Goal: Transaction & Acquisition: Purchase product/service

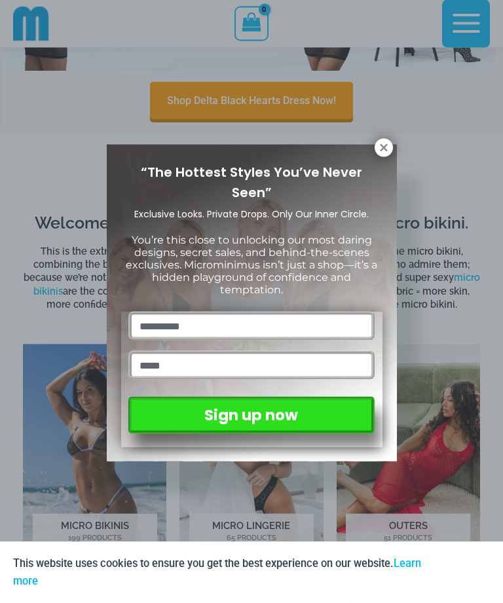
scroll to position [415, 0]
click at [383, 149] on icon at bounding box center [383, 147] width 7 height 7
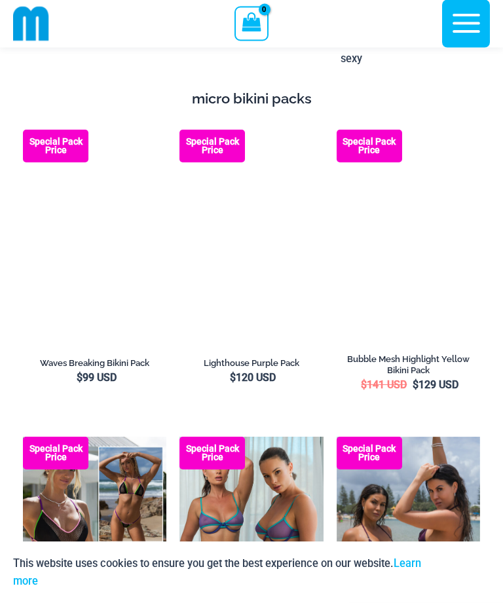
scroll to position [2414, 0]
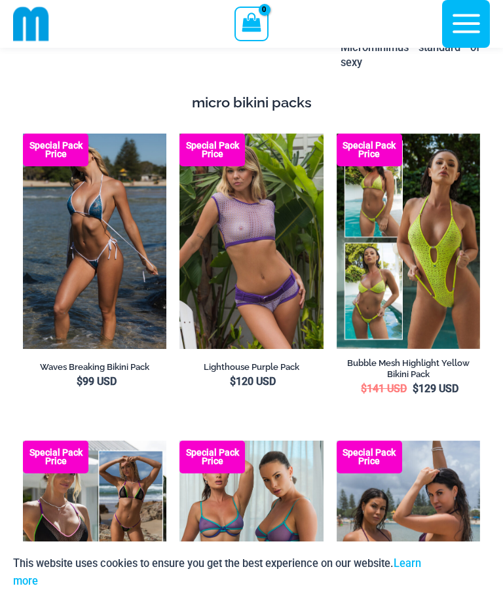
click at [180, 134] on img at bounding box center [180, 134] width 0 height 0
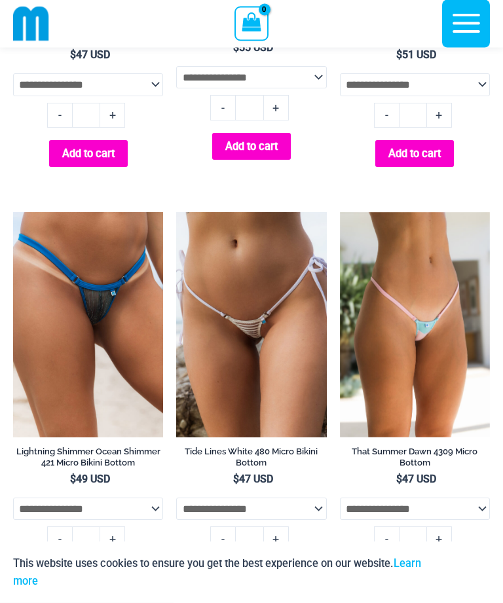
scroll to position [4401, 0]
click at [176, 212] on img at bounding box center [176, 212] width 0 height 0
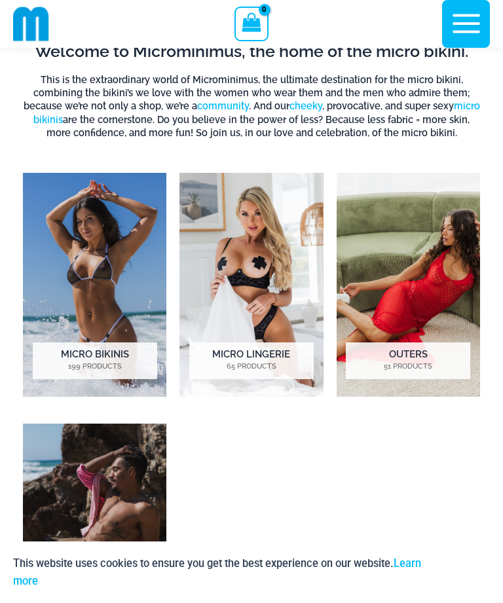
scroll to position [582, 0]
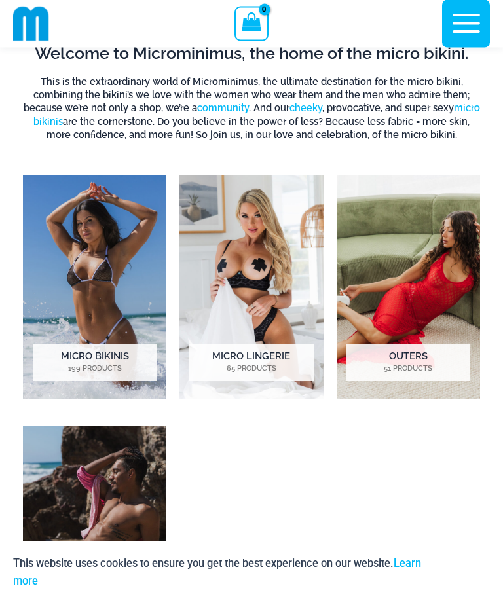
click at [250, 242] on img "Visit product category Micro Lingerie" at bounding box center [251, 288] width 143 height 224
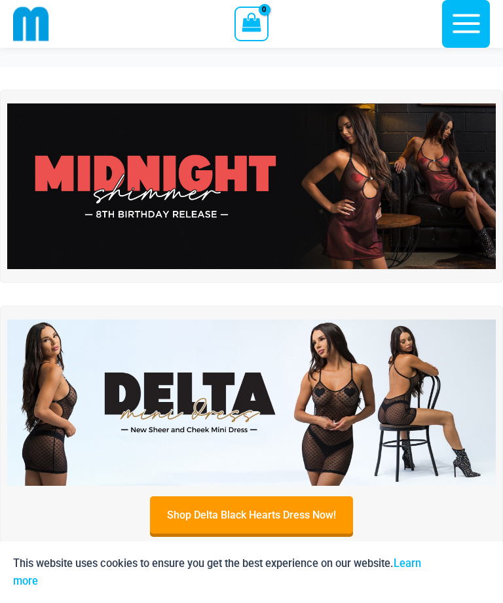
scroll to position [583, 0]
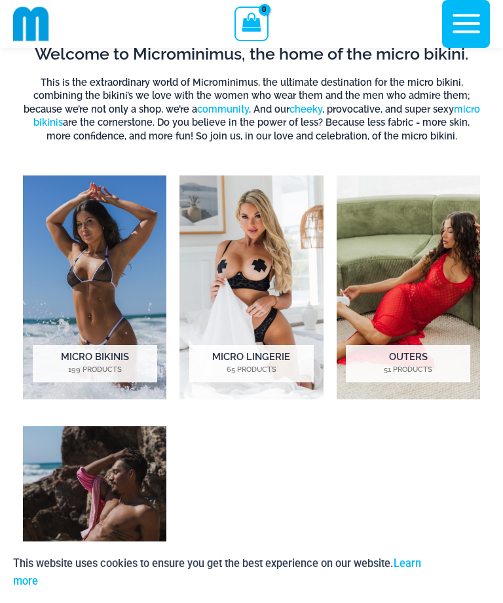
click at [261, 252] on img "Visit product category Micro Lingerie" at bounding box center [251, 288] width 143 height 224
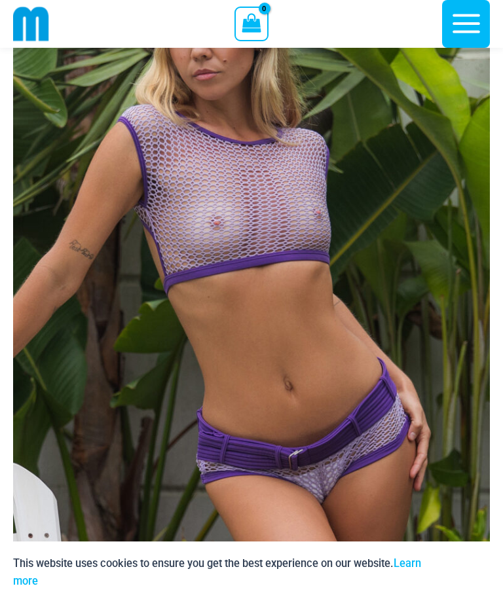
scroll to position [199, 0]
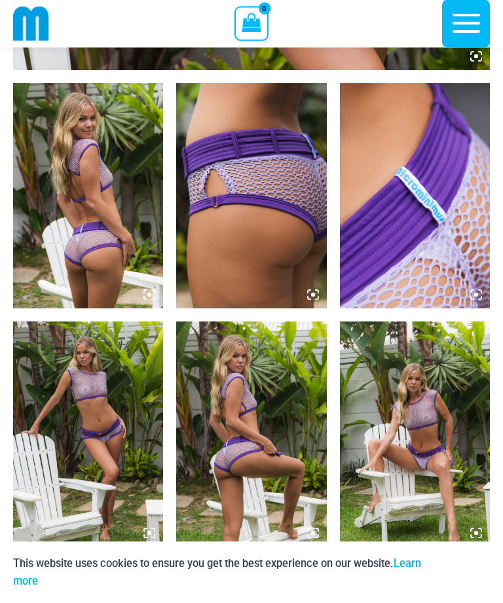
click at [91, 413] on img at bounding box center [88, 434] width 150 height 225
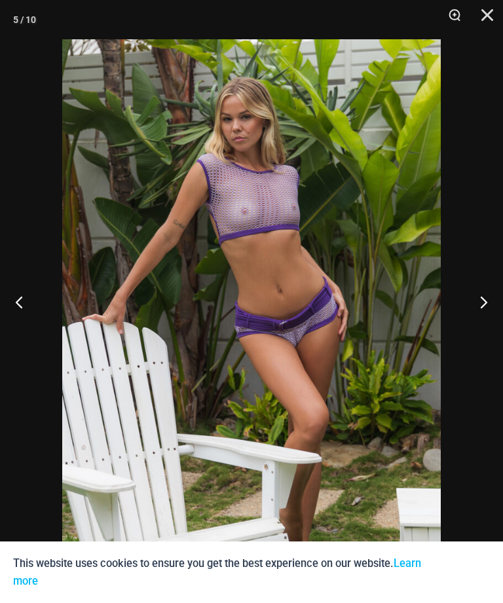
click at [457, 21] on button "Zoom" at bounding box center [450, 19] width 33 height 39
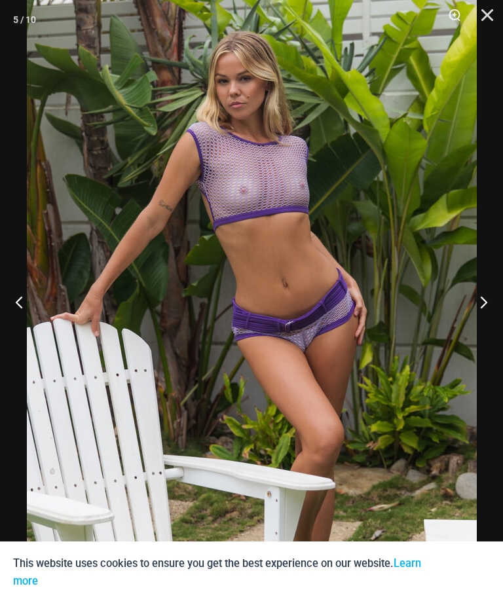
click at [497, 330] on button "Next" at bounding box center [478, 302] width 49 height 66
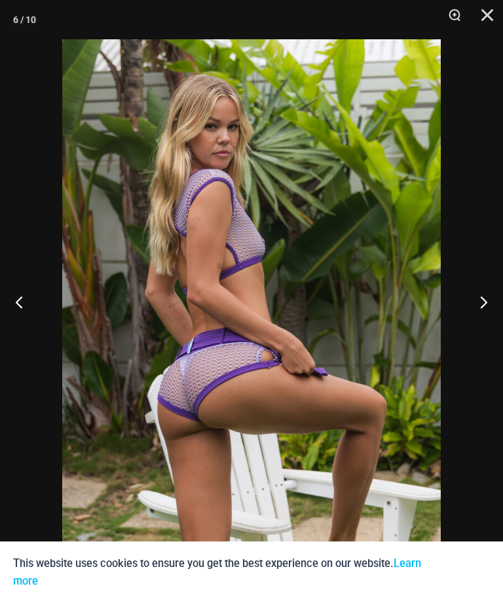
click at [485, 325] on button "Next" at bounding box center [478, 302] width 49 height 66
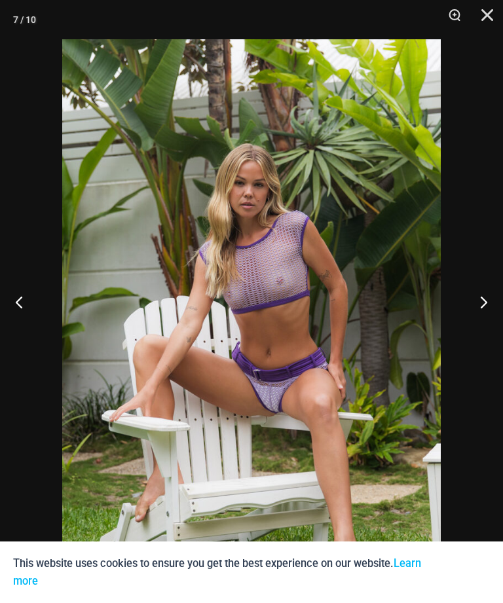
click at [480, 330] on button "Next" at bounding box center [478, 302] width 49 height 66
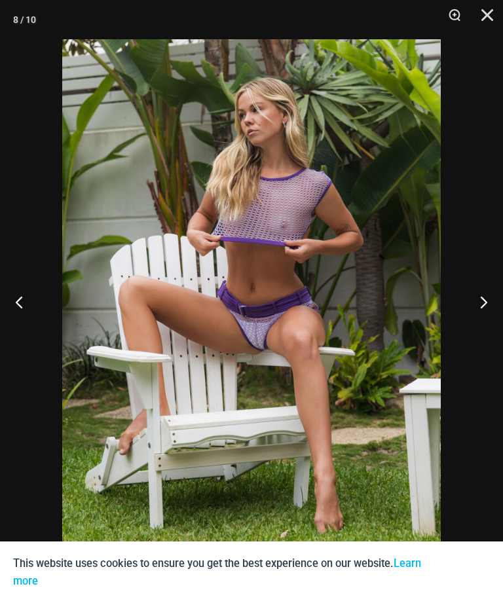
click at [474, 332] on button "Next" at bounding box center [478, 302] width 49 height 66
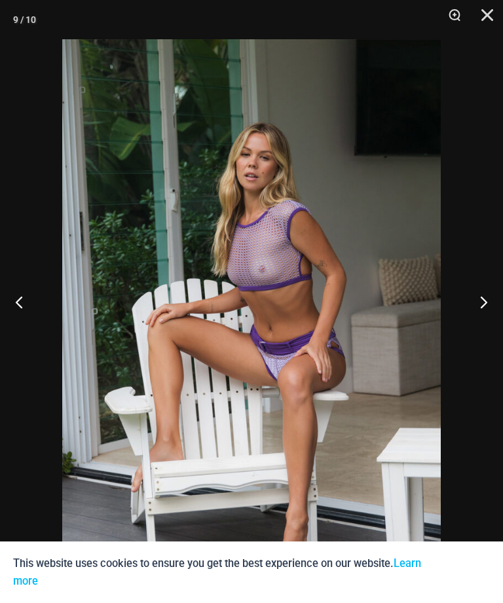
click at [475, 326] on button "Next" at bounding box center [478, 302] width 49 height 66
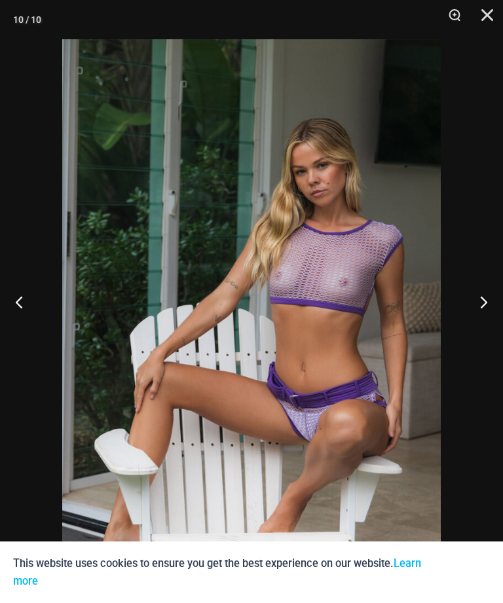
click at [458, 25] on button "Zoom" at bounding box center [450, 19] width 33 height 39
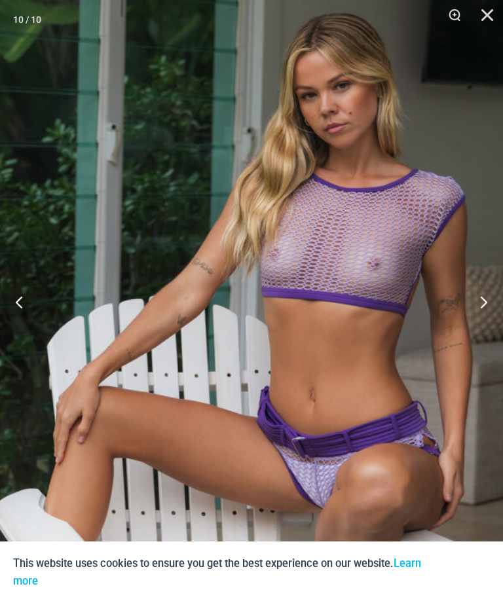
click at [484, 330] on button "Next" at bounding box center [478, 302] width 49 height 66
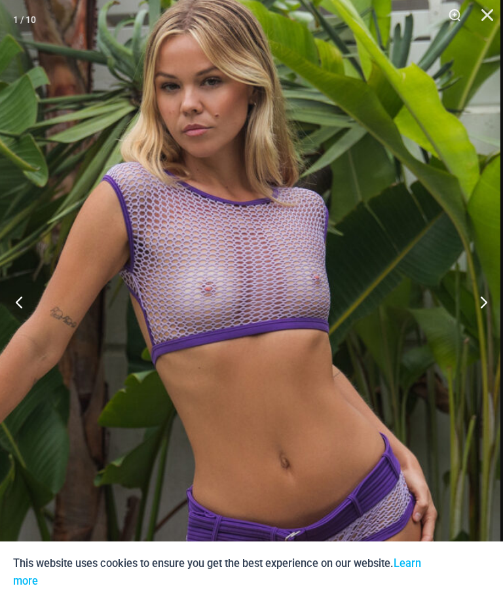
click at [480, 327] on button "Next" at bounding box center [478, 302] width 49 height 66
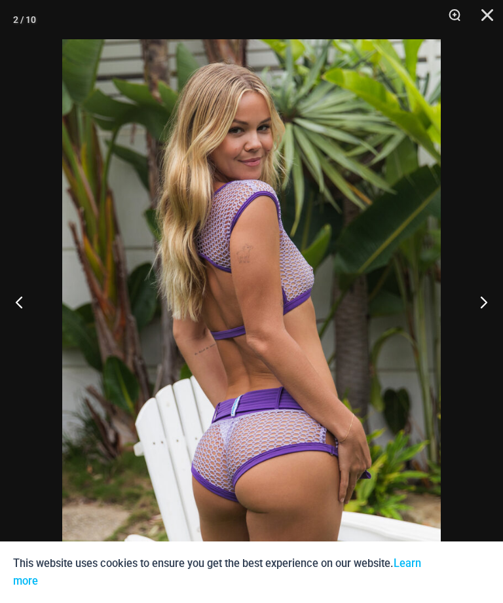
click at [475, 317] on button "Next" at bounding box center [478, 302] width 49 height 66
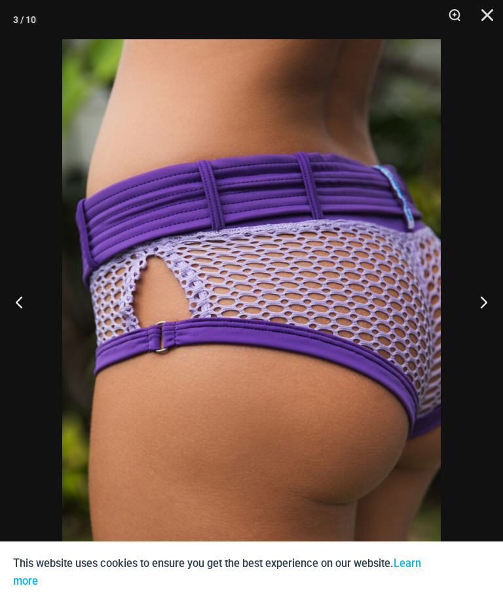
click at [33, 329] on button "Previous" at bounding box center [24, 302] width 49 height 66
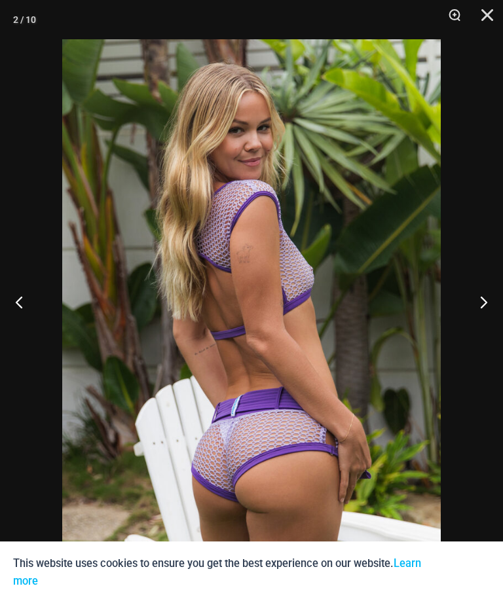
click at [484, 314] on button "Next" at bounding box center [478, 302] width 49 height 66
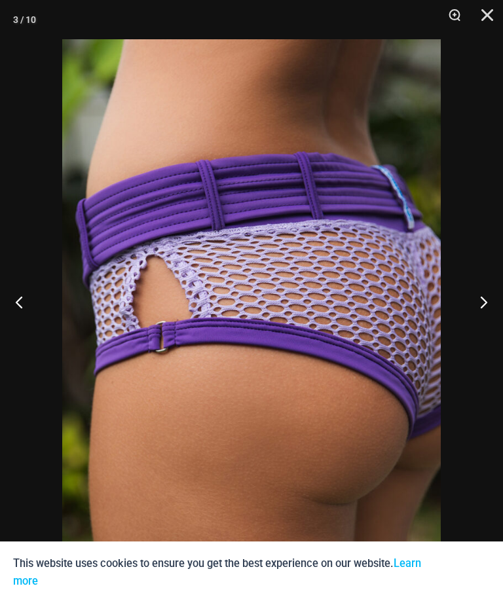
click at [489, 320] on button "Next" at bounding box center [478, 302] width 49 height 66
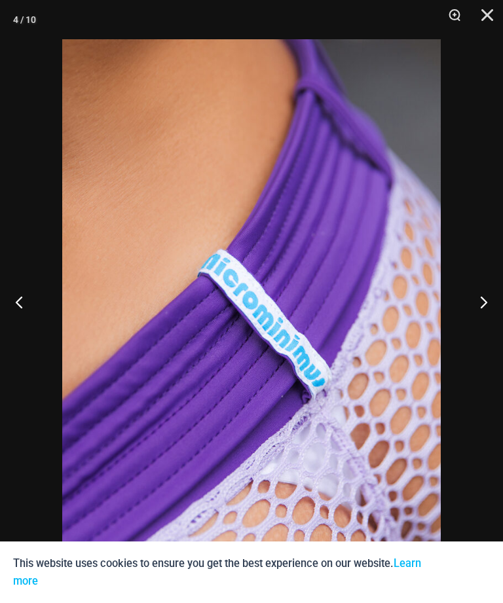
click at [493, 326] on button "Next" at bounding box center [478, 302] width 49 height 66
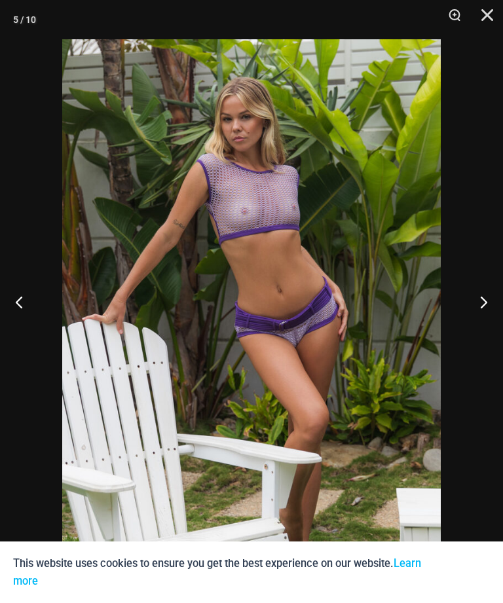
click at [491, 327] on button "Next" at bounding box center [478, 302] width 49 height 66
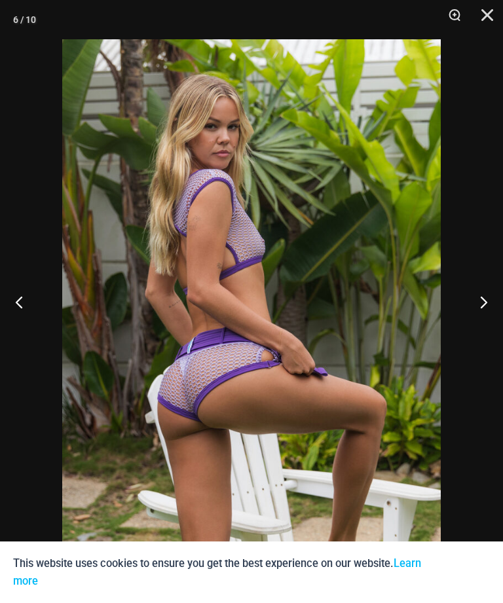
click at [484, 12] on button "Close" at bounding box center [482, 19] width 33 height 39
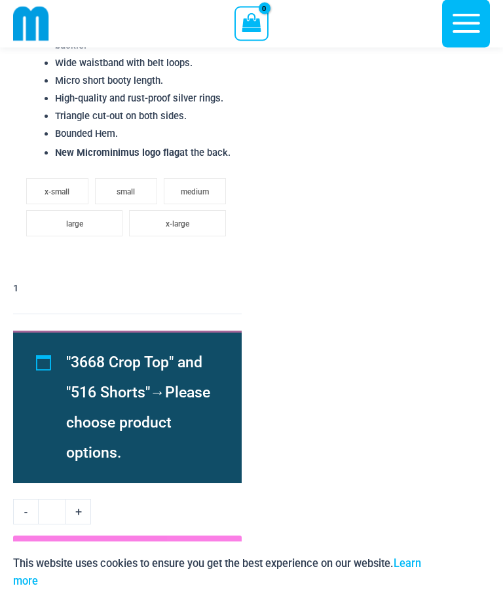
scroll to position [2978, 0]
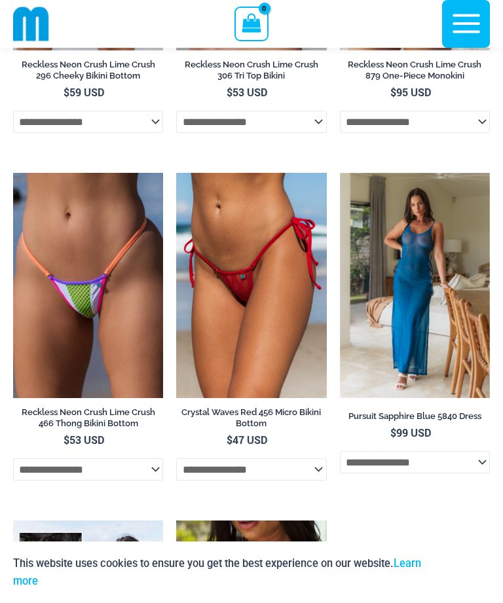
scroll to position [4832, 0]
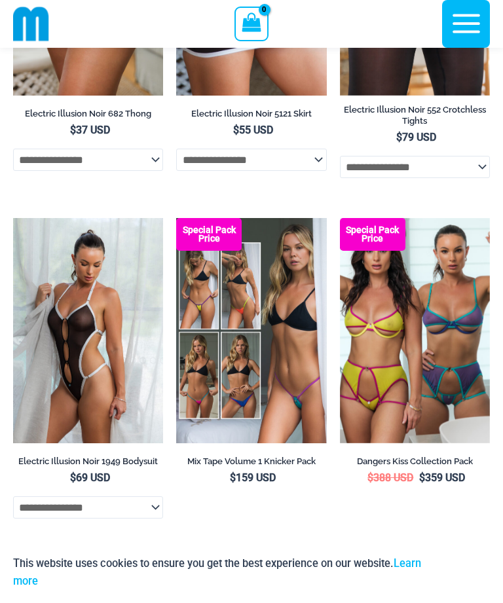
scroll to position [3171, 0]
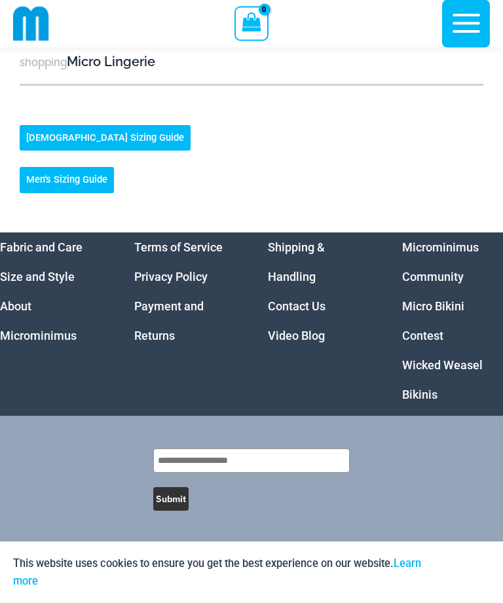
scroll to position [4816, 0]
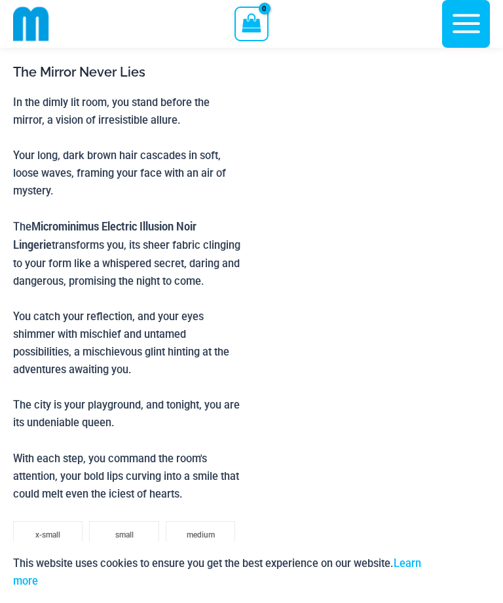
scroll to position [1714, 0]
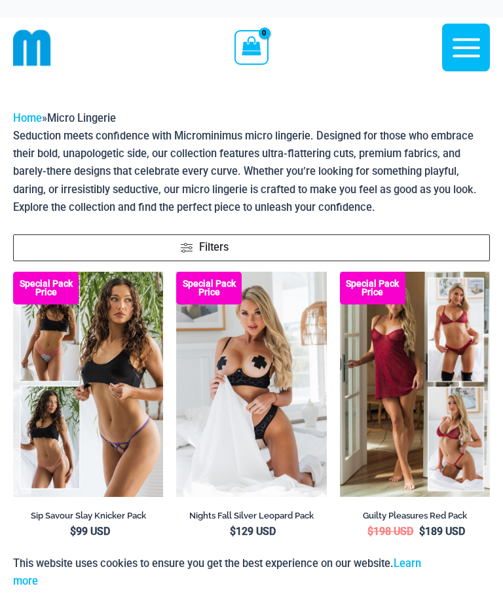
click at [176, 272] on img at bounding box center [176, 272] width 0 height 0
click at [471, 45] on icon "button" at bounding box center [466, 47] width 33 height 33
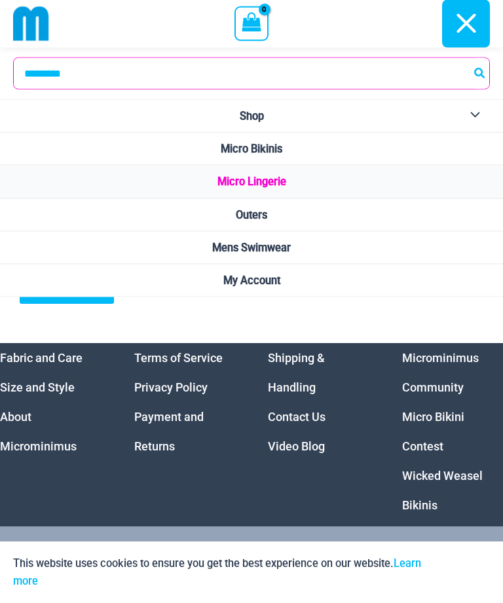
scroll to position [4160, 0]
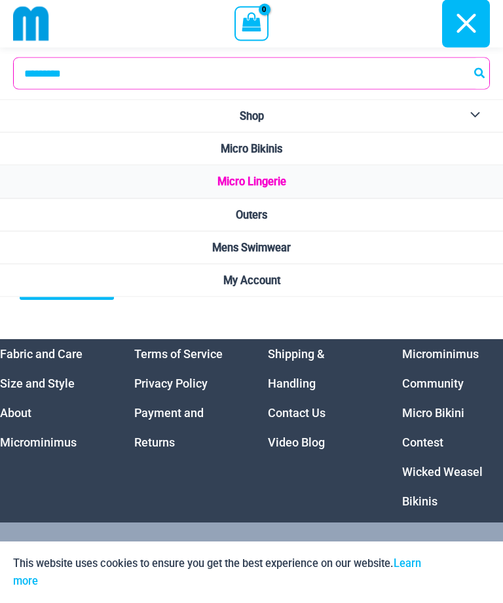
click at [307, 450] on link "Video Blog" at bounding box center [296, 443] width 57 height 14
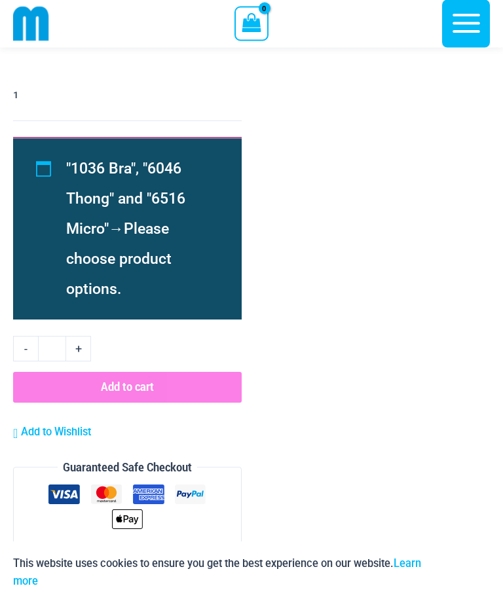
scroll to position [4303, 0]
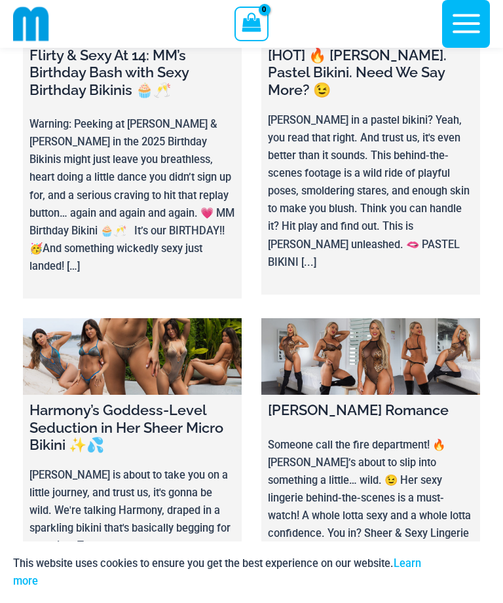
scroll to position [134, 0]
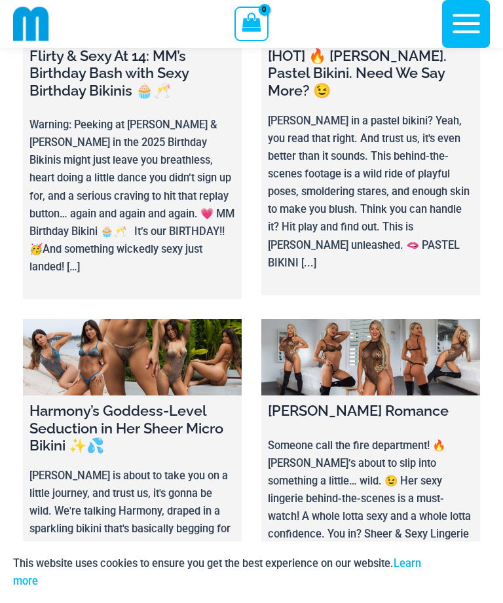
click at [377, 402] on h4 "[PERSON_NAME] Romance" at bounding box center [371, 410] width 206 height 17
click at [405, 347] on link at bounding box center [370, 357] width 219 height 77
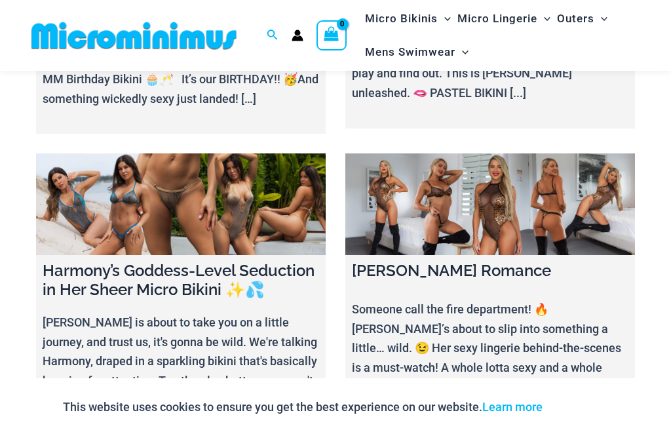
scroll to position [327, 0]
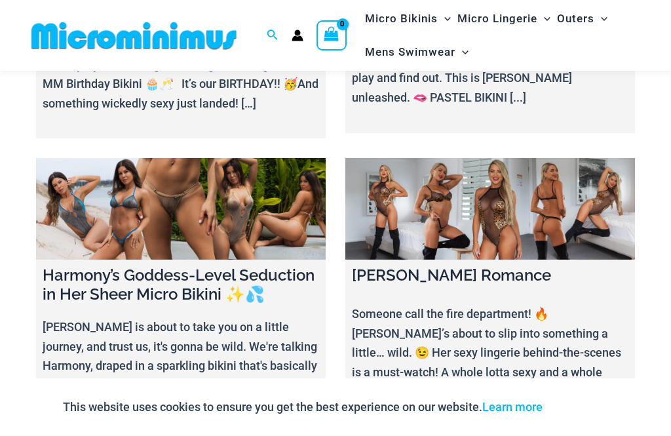
click at [134, 229] on link at bounding box center [181, 209] width 290 height 102
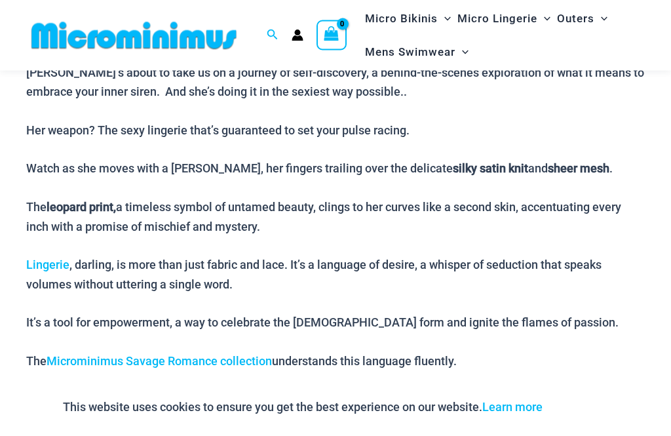
scroll to position [703, 0]
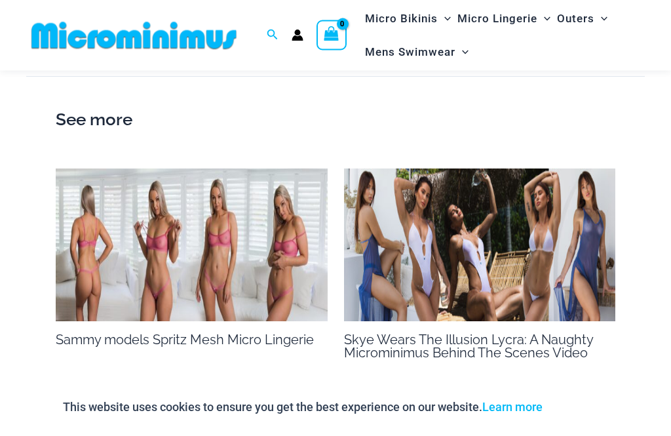
scroll to position [1945, 0]
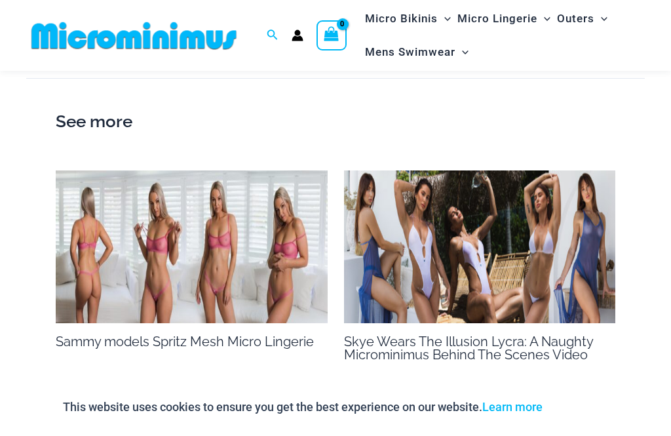
click at [121, 257] on img at bounding box center [192, 246] width 272 height 153
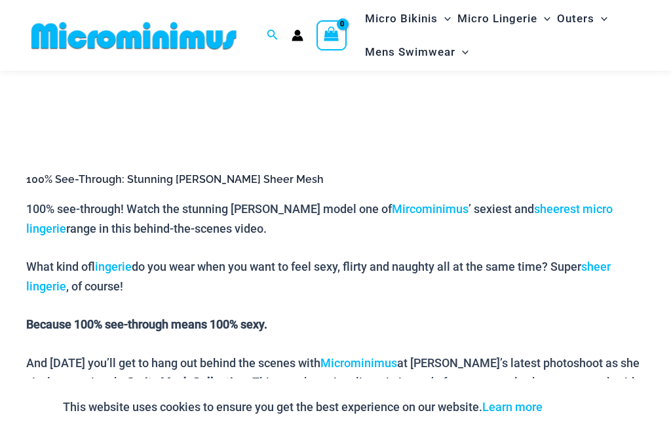
scroll to position [385, 0]
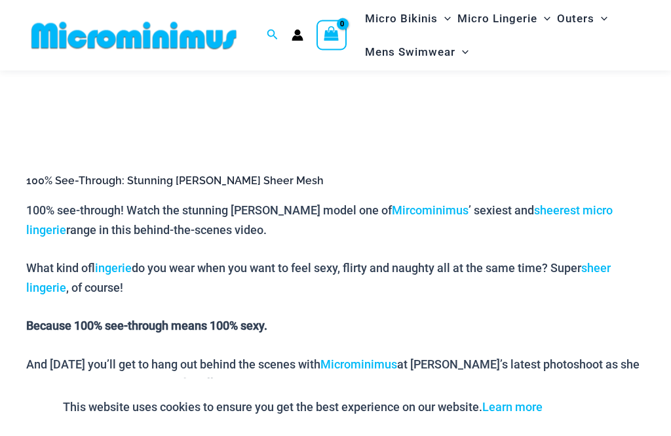
click at [591, 271] on link "sheer lingerie" at bounding box center [318, 277] width 584 height 33
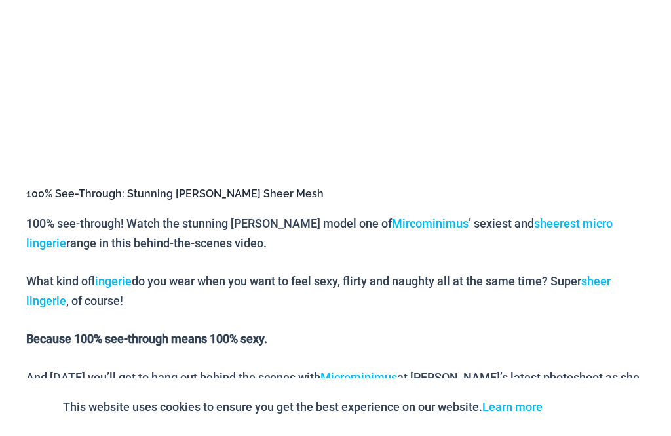
scroll to position [386, 0]
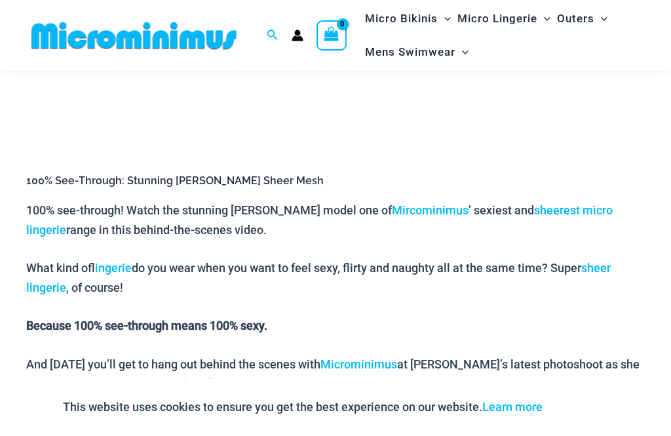
click at [554, 213] on link "sheerest micro lingerie" at bounding box center [319, 219] width 586 height 33
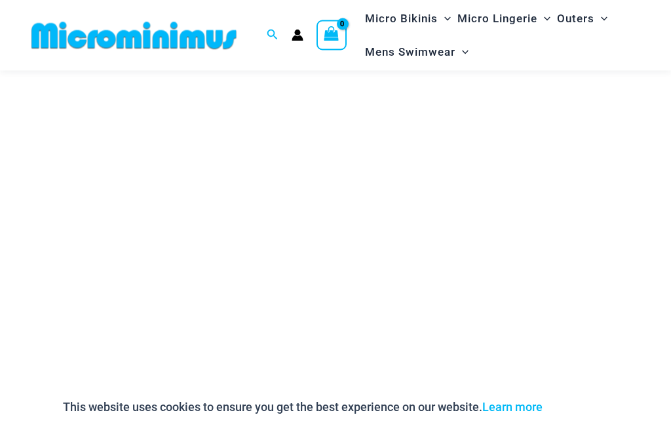
scroll to position [0, 0]
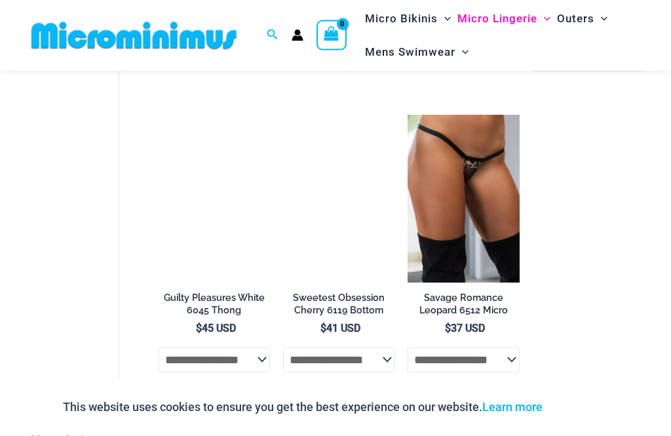
scroll to position [970, 0]
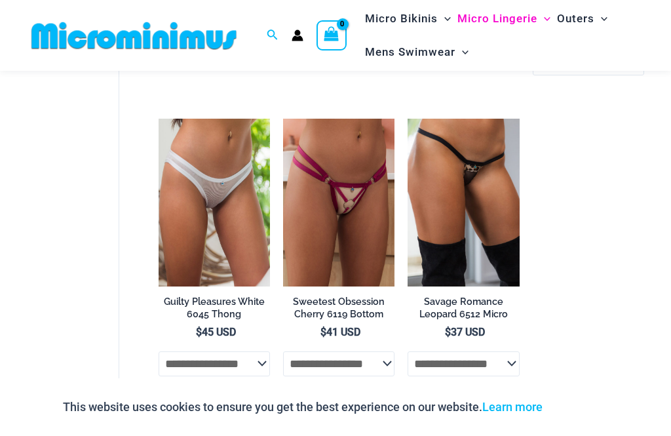
click at [159, 119] on img at bounding box center [159, 119] width 0 height 0
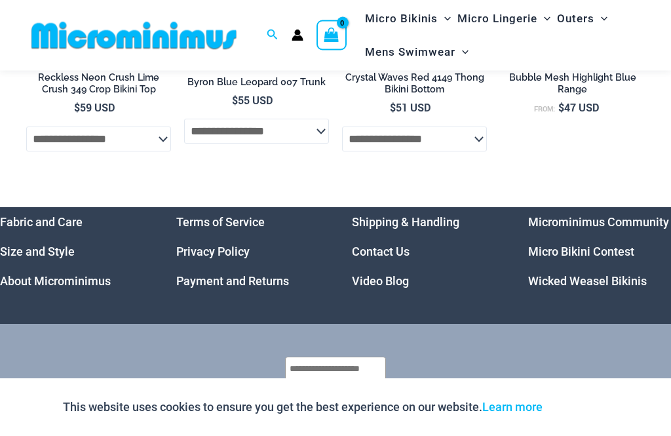
scroll to position [3586, 0]
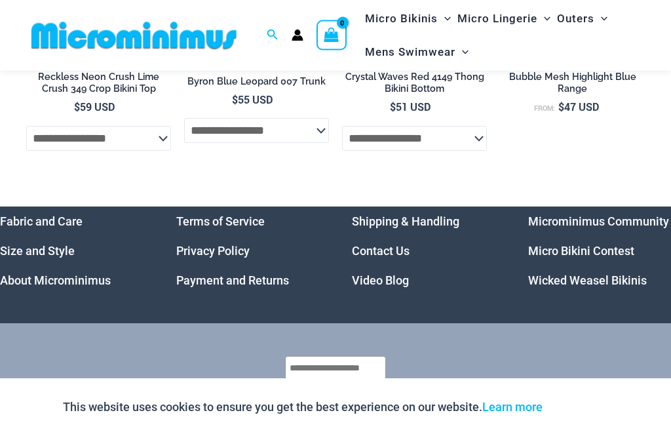
click at [387, 274] on link "Video Blog" at bounding box center [380, 281] width 57 height 14
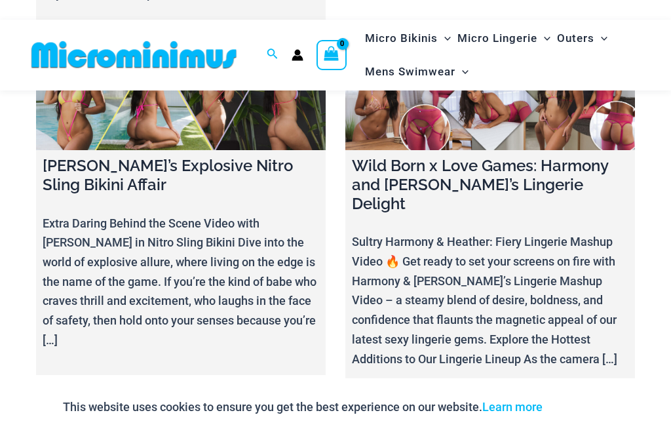
scroll to position [9836, 0]
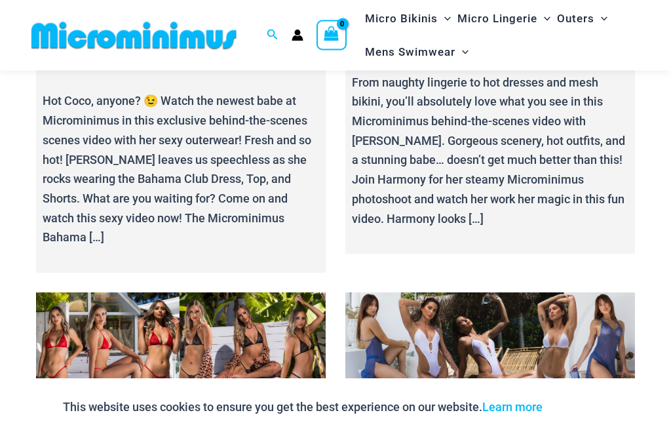
scroll to position [15566, 0]
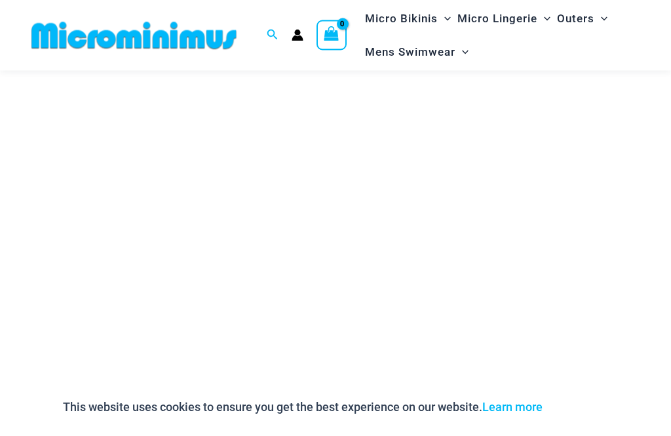
scroll to position [165, 0]
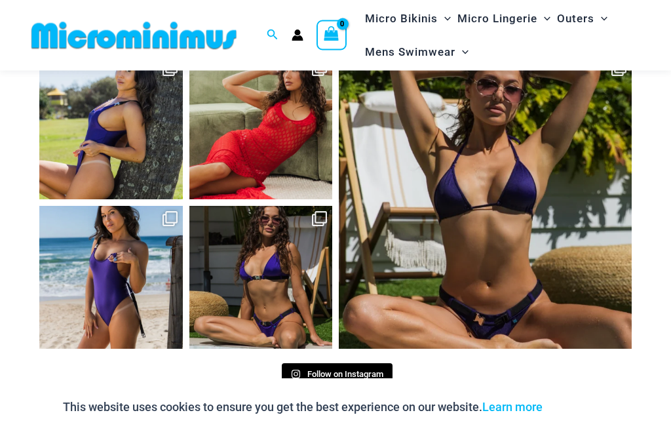
scroll to position [1918, 0]
click at [353, 369] on span "Follow on Instagram" at bounding box center [345, 374] width 76 height 10
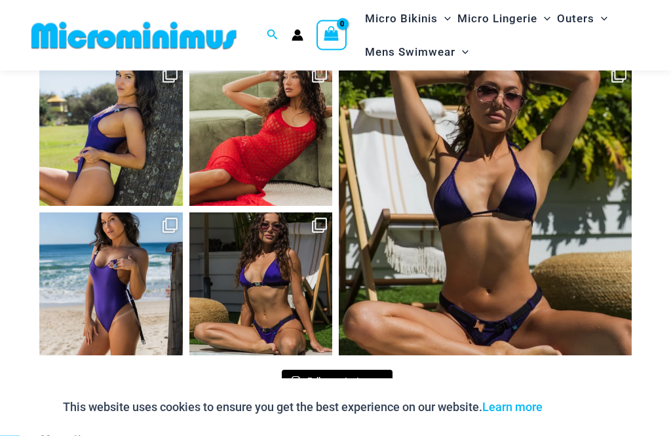
scroll to position [1911, 0]
click at [596, 429] on link "Microminimus Community" at bounding box center [598, 436] width 141 height 14
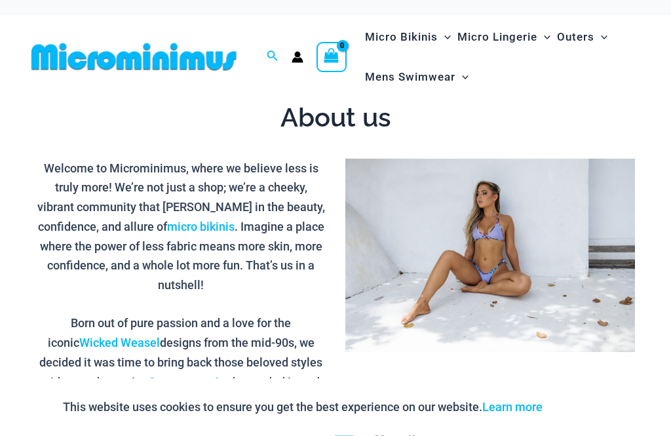
scroll to position [0, 0]
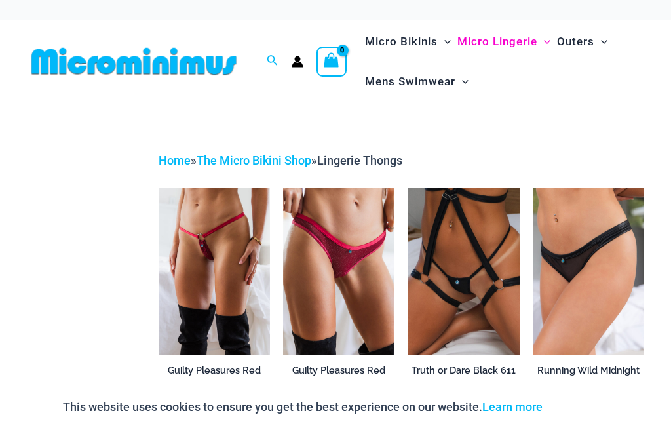
click at [159, 187] on img at bounding box center [159, 187] width 0 height 0
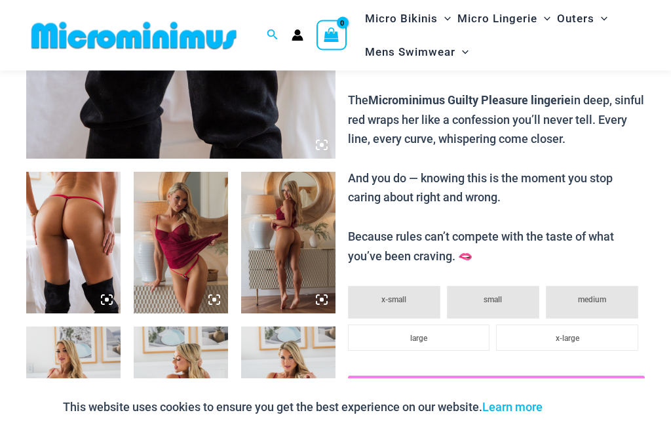
click at [77, 254] on img at bounding box center [73, 243] width 94 height 142
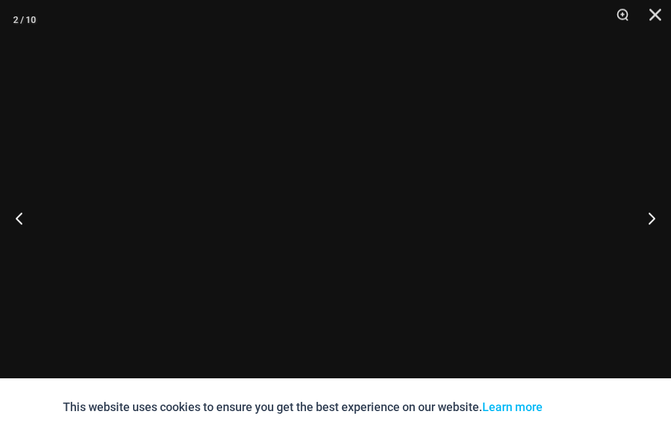
scroll to position [415, 0]
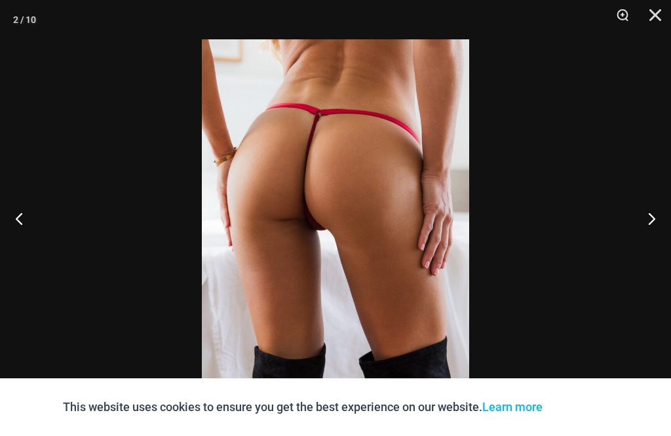
click at [653, 240] on button "Next" at bounding box center [646, 218] width 49 height 66
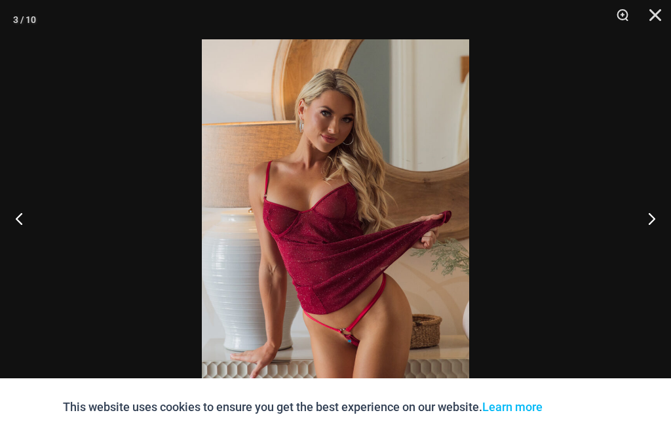
click at [655, 240] on button "Next" at bounding box center [646, 218] width 49 height 66
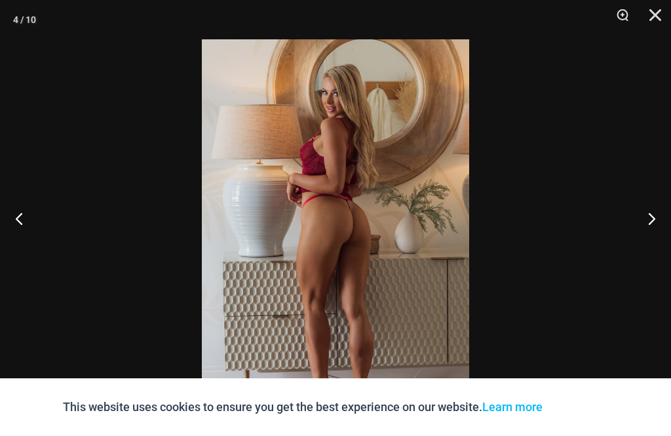
click at [656, 241] on button "Next" at bounding box center [646, 218] width 49 height 66
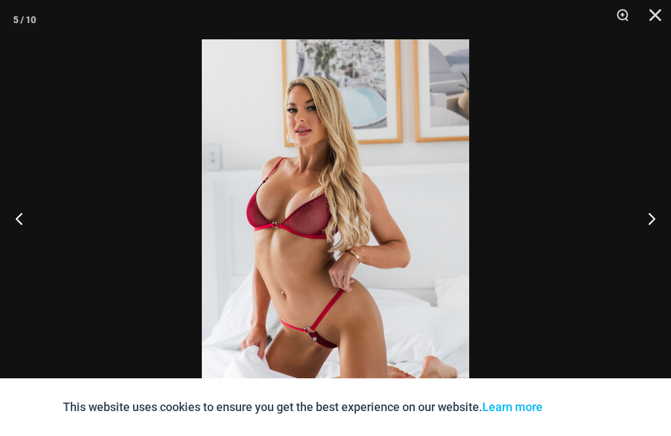
click at [660, 241] on button "Next" at bounding box center [646, 218] width 49 height 66
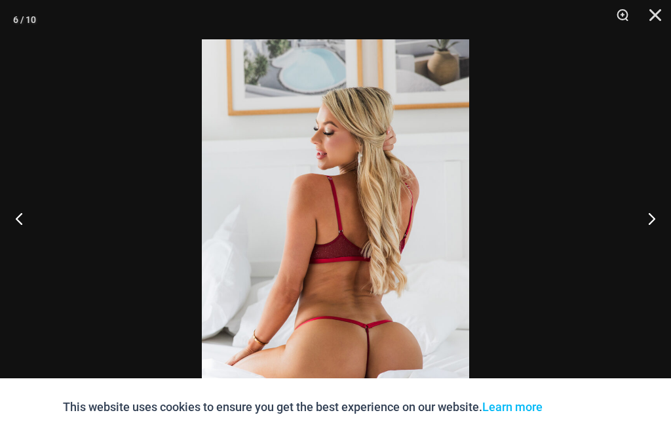
click at [662, 244] on button "Next" at bounding box center [646, 218] width 49 height 66
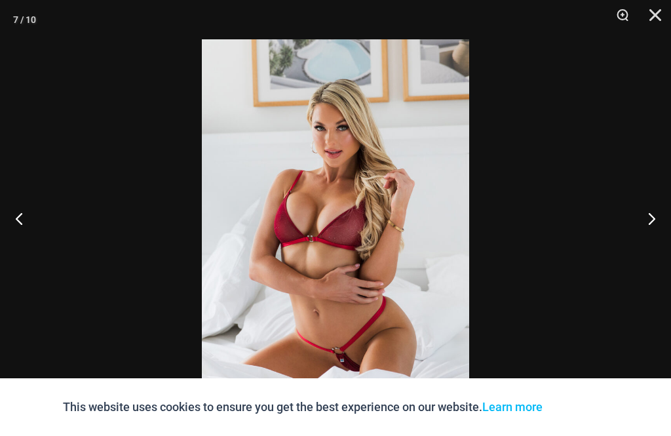
click at [662, 243] on button "Next" at bounding box center [646, 218] width 49 height 66
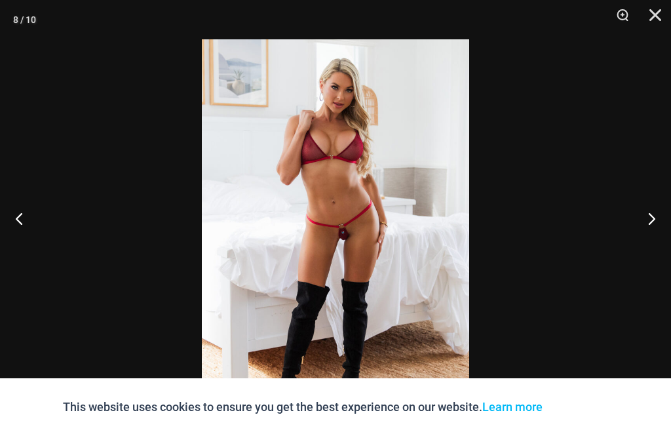
click at [662, 244] on button "Next" at bounding box center [646, 218] width 49 height 66
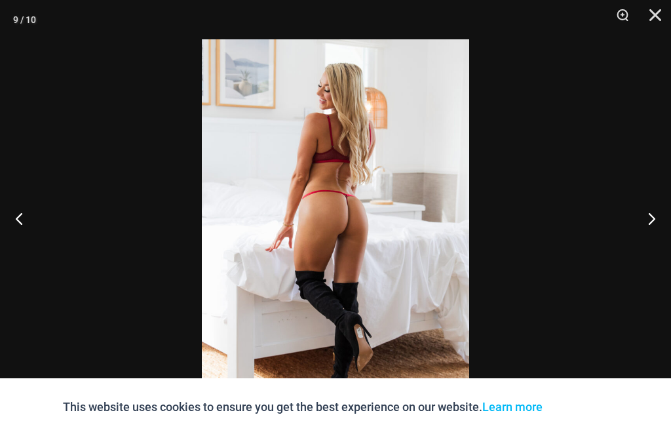
click at [663, 246] on button "Next" at bounding box center [646, 218] width 49 height 66
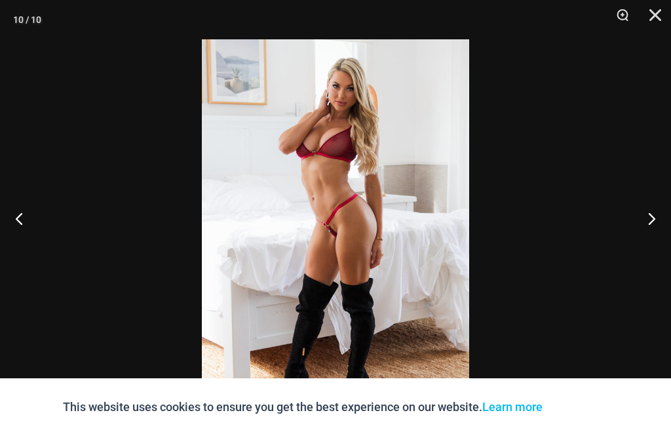
click at [662, 246] on button "Next" at bounding box center [646, 218] width 49 height 66
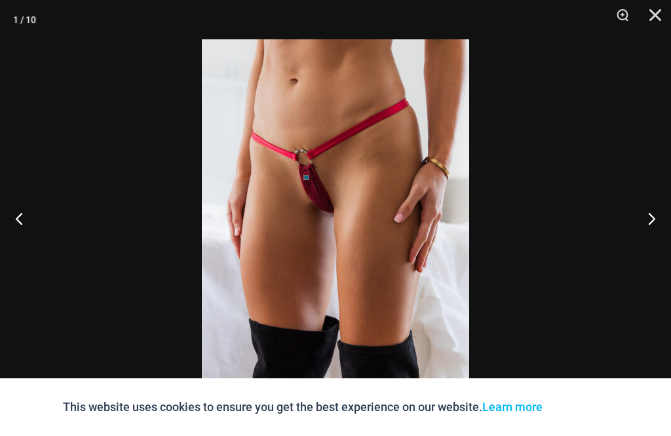
click at [652, 16] on button "Close" at bounding box center [650, 19] width 33 height 39
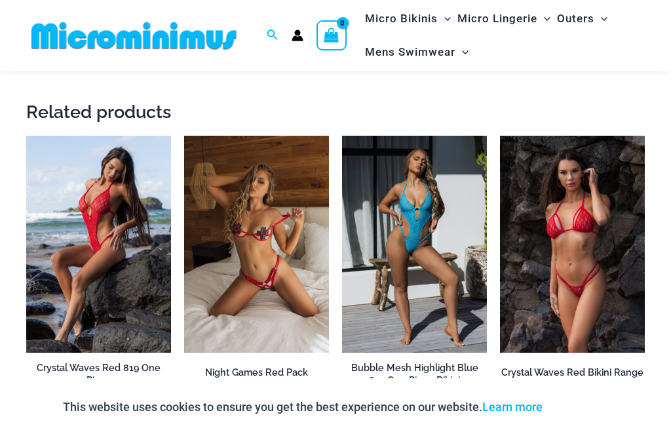
scroll to position [1644, 0]
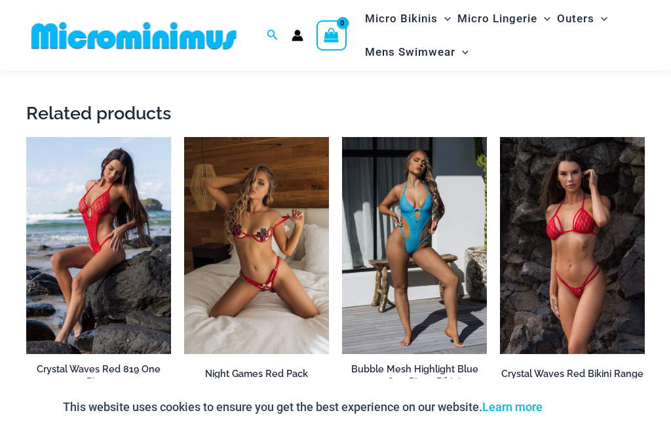
click at [184, 137] on img at bounding box center [184, 137] width 0 height 0
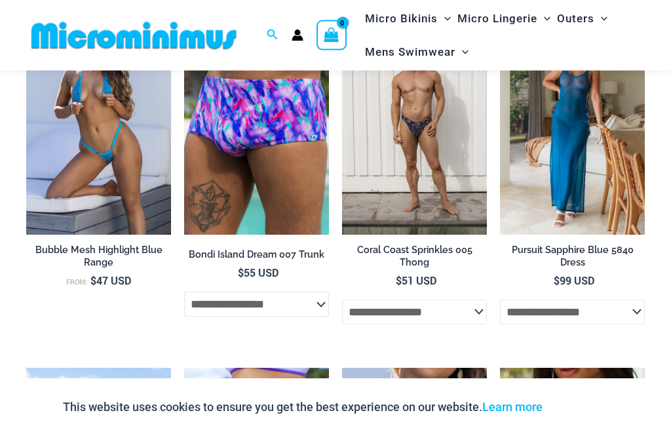
scroll to position [2840, 0]
